Goal: Task Accomplishment & Management: Manage account settings

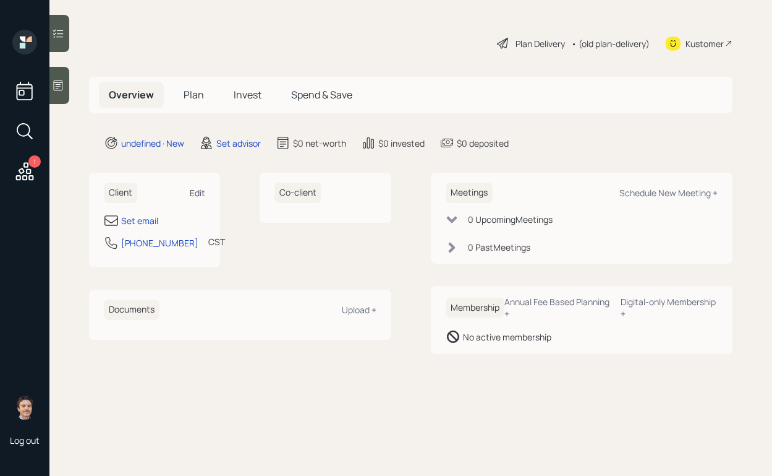
click at [194, 197] on div "Edit" at bounding box center [197, 193] width 15 height 12
select select "America/[GEOGRAPHIC_DATA]"
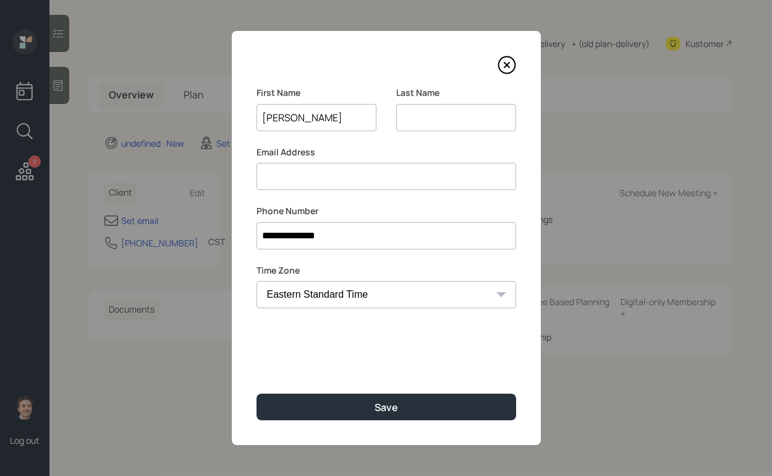
type input "[PERSON_NAME]"
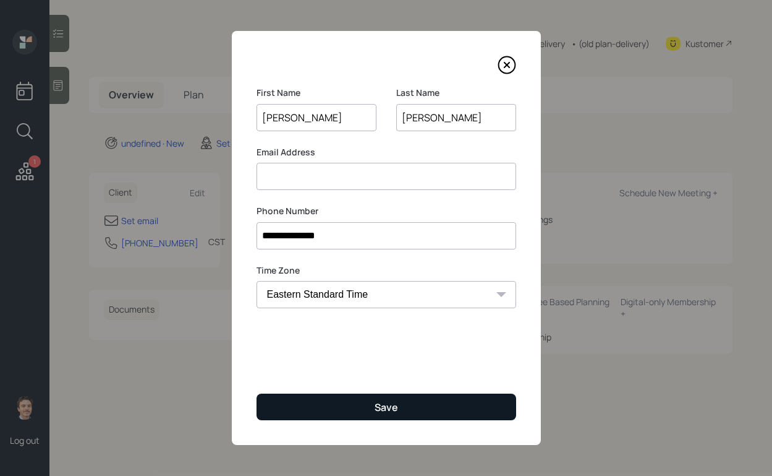
type input "[PERSON_NAME]"
click at [314, 397] on button "Save" at bounding box center [387, 406] width 260 height 27
